Goal: Task Accomplishment & Management: Manage account settings

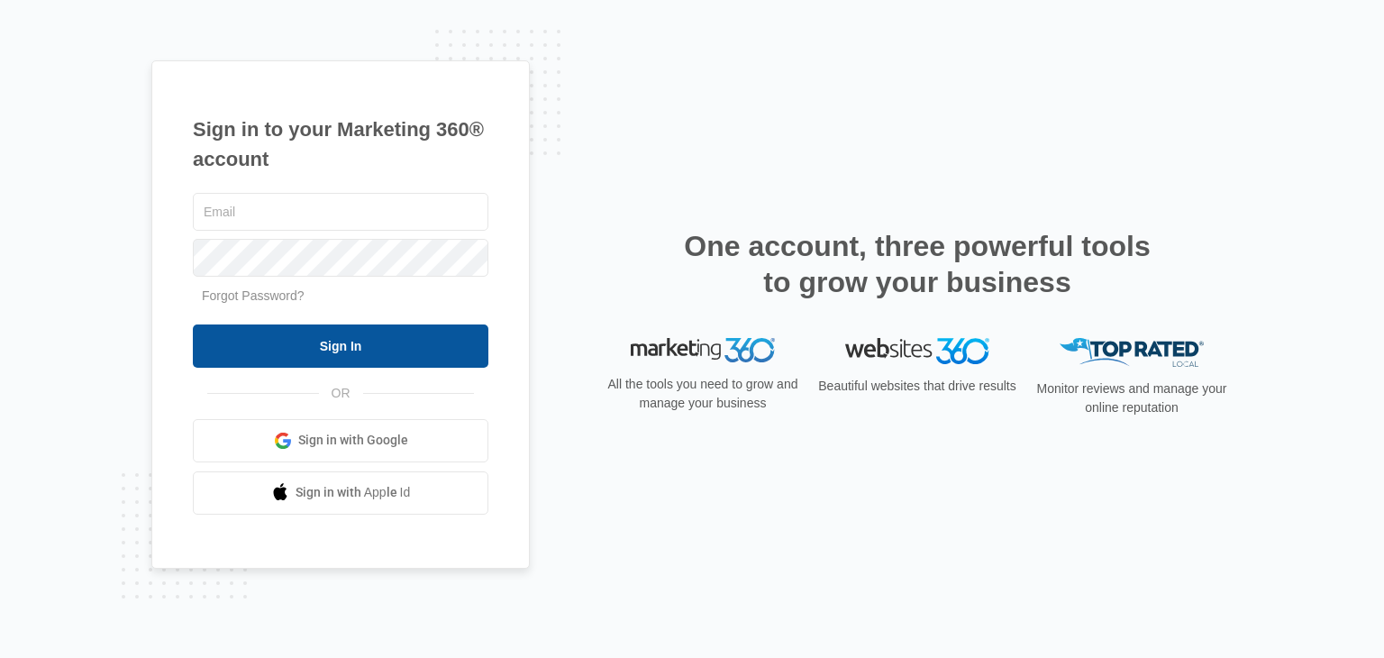
type input "[EMAIL_ADDRESS][DOMAIN_NAME]"
click at [257, 351] on input "Sign In" at bounding box center [340, 345] width 295 height 43
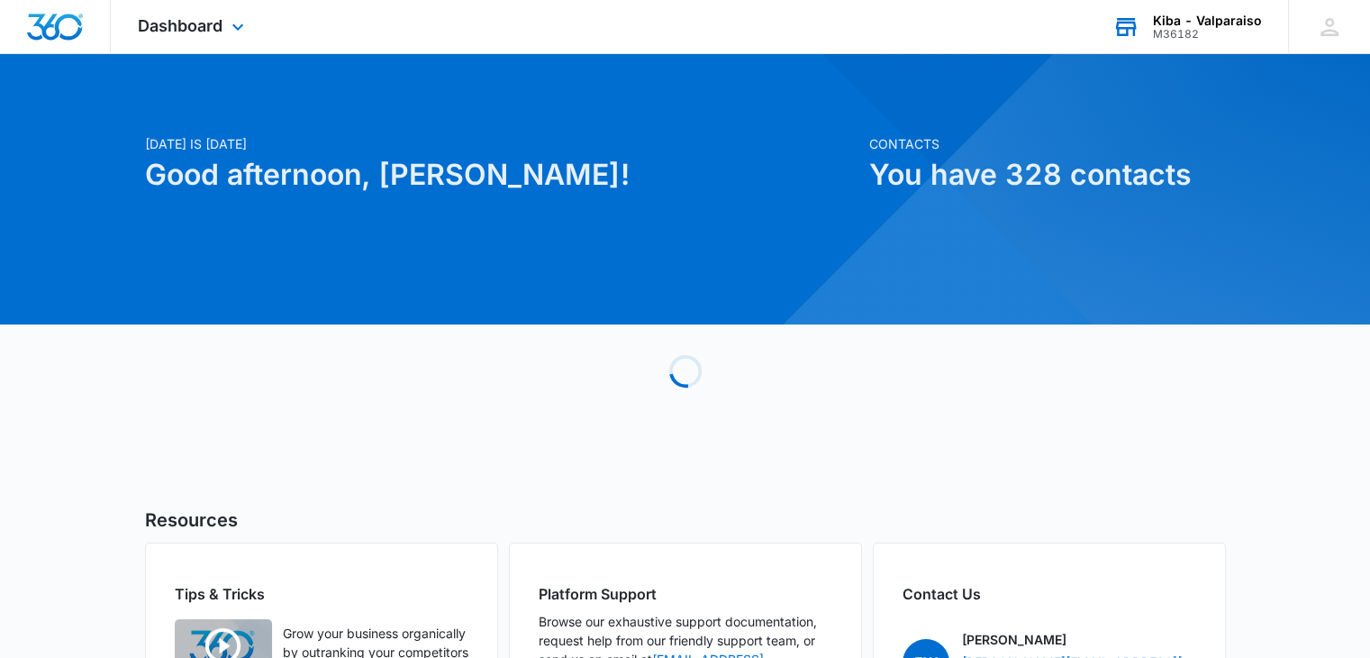
click at [1176, 15] on div "Kiba - Valparaiso" at bounding box center [1207, 21] width 109 height 14
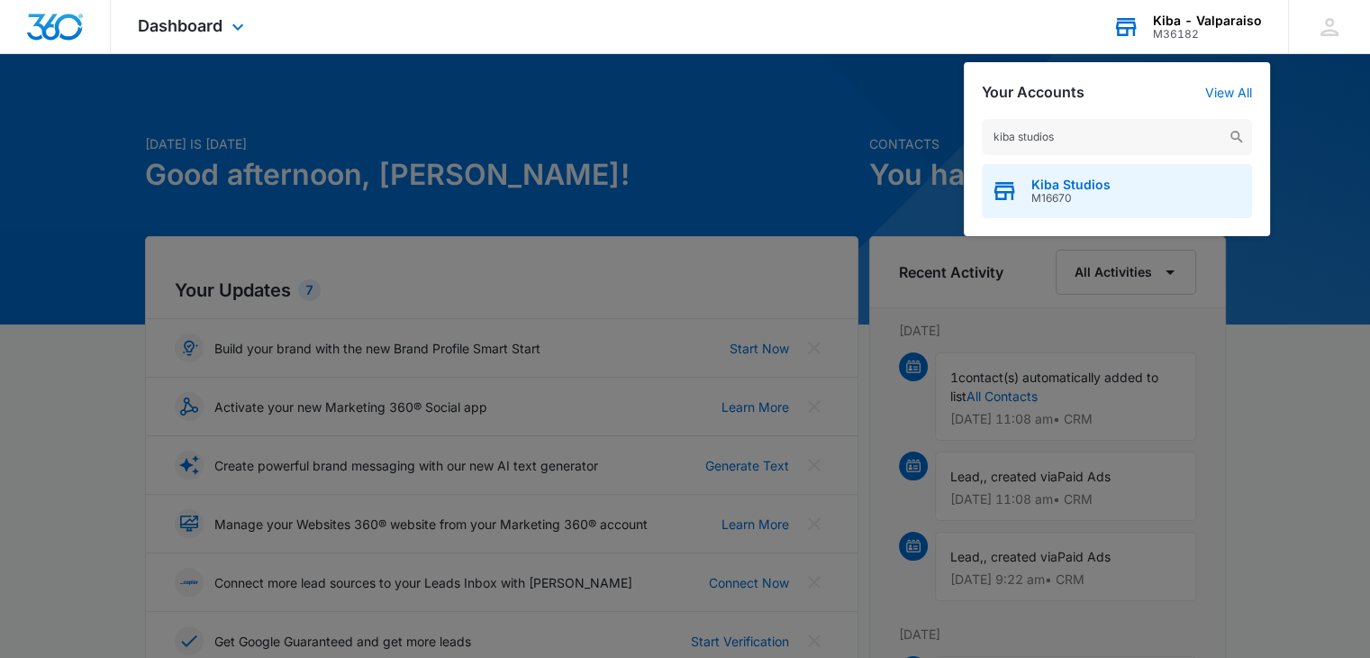
type input "kiba studios"
click at [1071, 206] on div "Kiba Studios M16670" at bounding box center [1117, 191] width 270 height 54
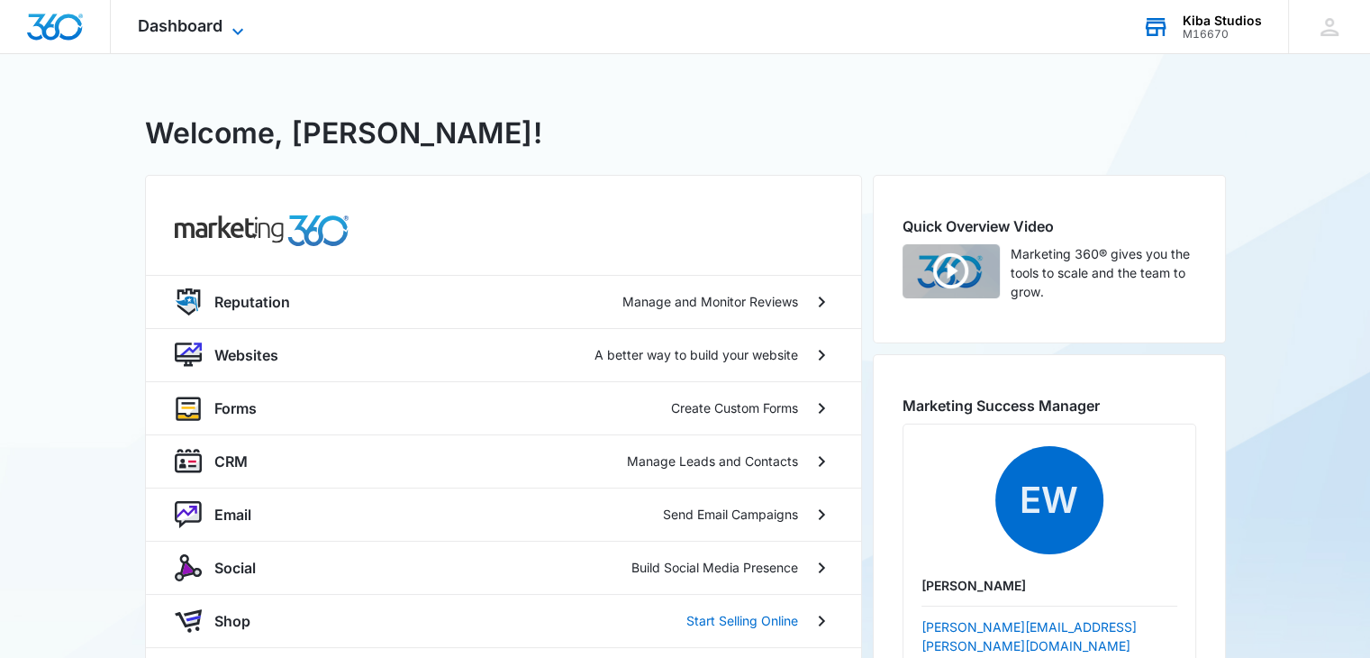
click at [241, 19] on div "Dashboard Apps Reputation Websites Forms CRM Email Social Shop Scheduling Payme…" at bounding box center [193, 26] width 165 height 53
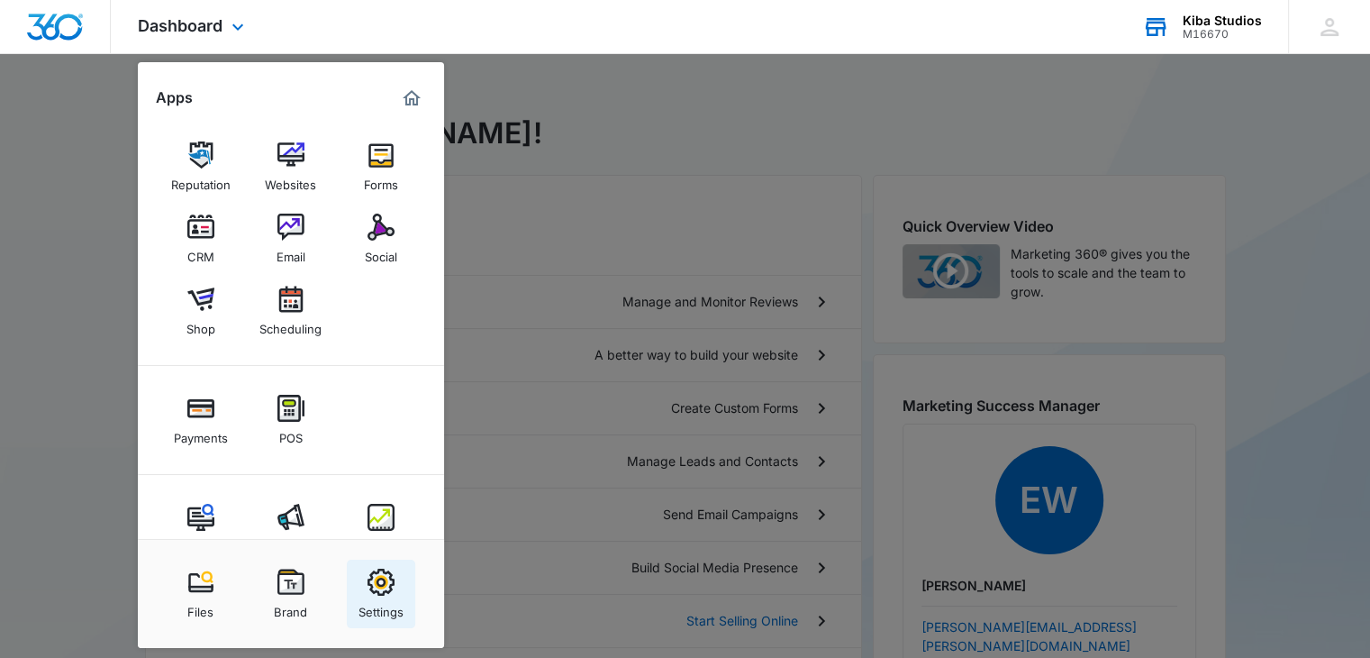
click at [371, 581] on img at bounding box center [381, 581] width 27 height 27
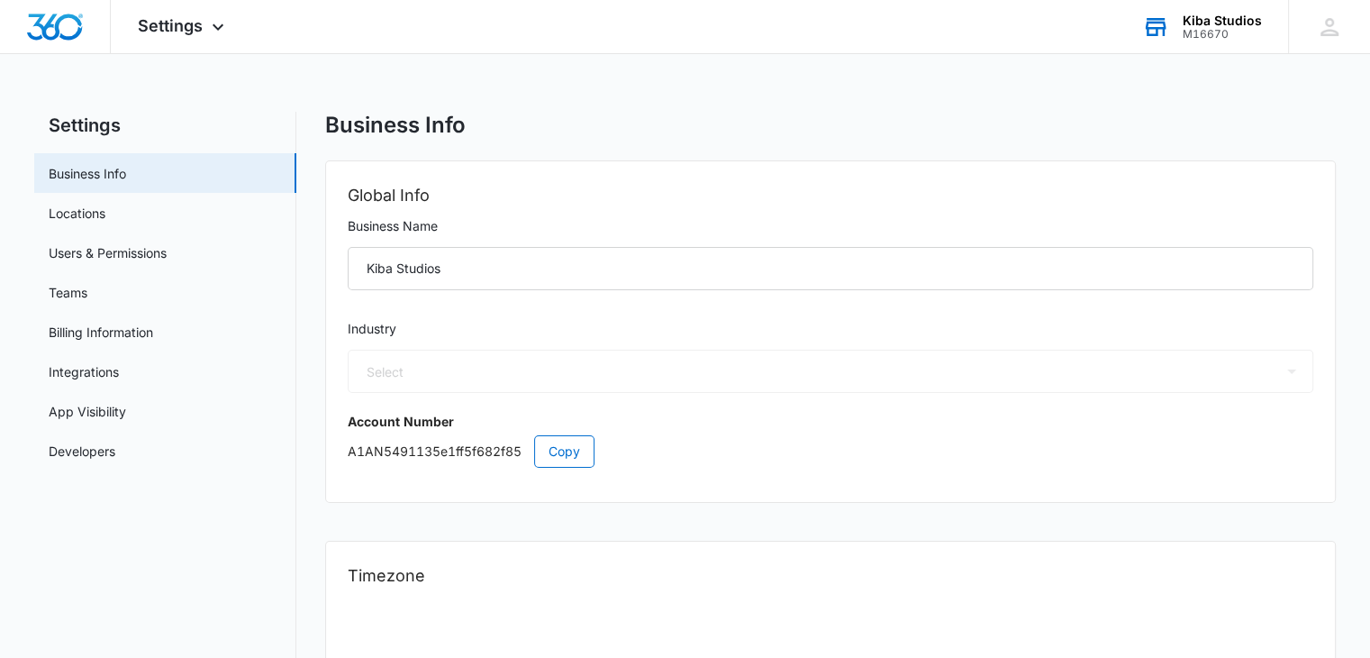
select select "33"
select select "US"
select select "America/[GEOGRAPHIC_DATA]"
click at [108, 341] on link "Billing Information" at bounding box center [101, 331] width 104 height 19
